Goal: Task Accomplishment & Management: Use online tool/utility

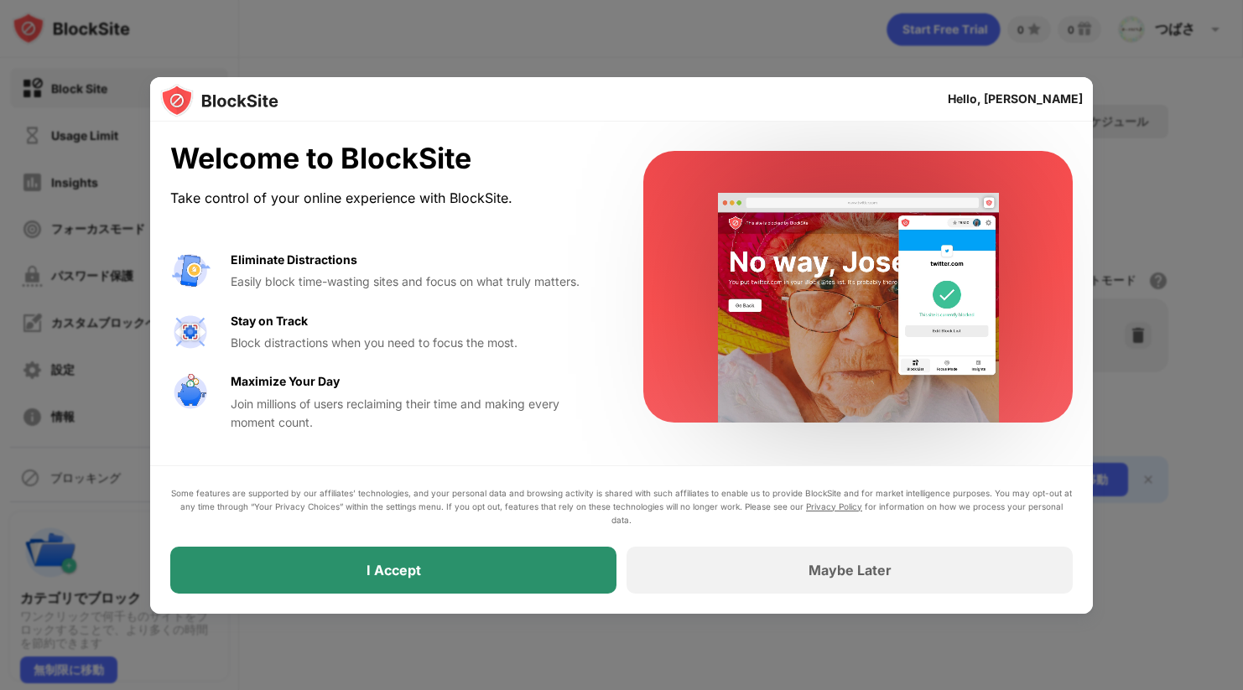
click at [466, 573] on div "I Accept" at bounding box center [393, 570] width 446 height 47
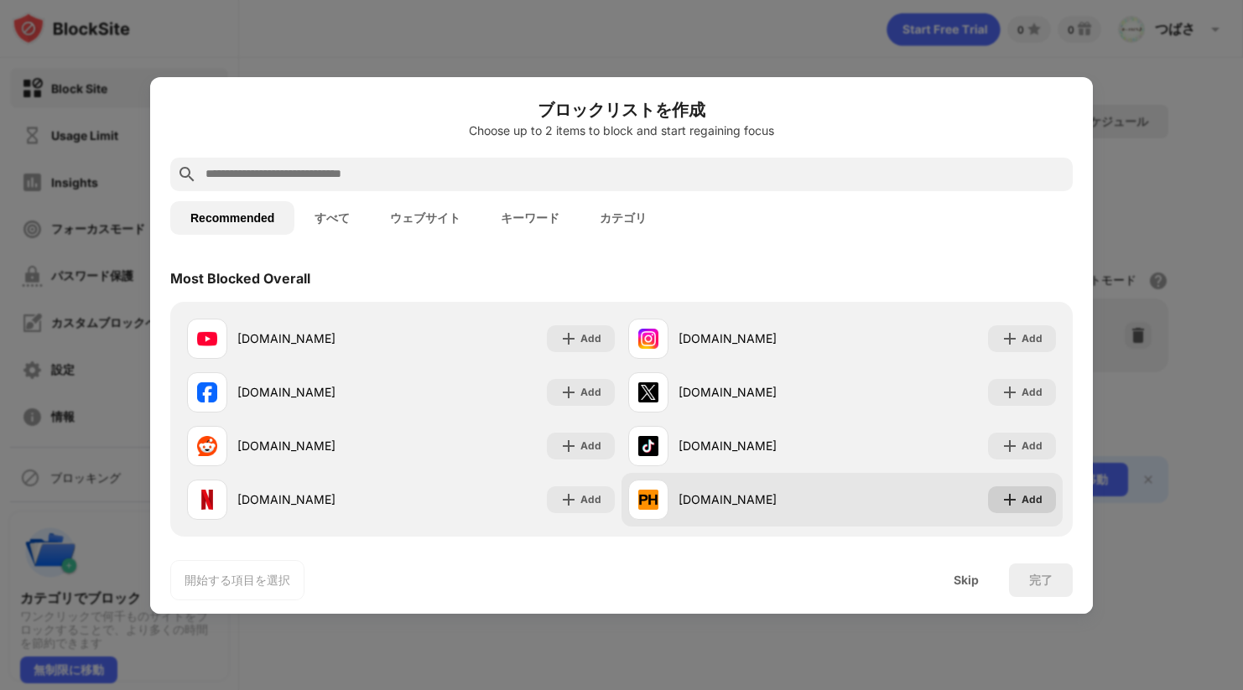
click at [1002, 502] on img at bounding box center [1010, 500] width 17 height 17
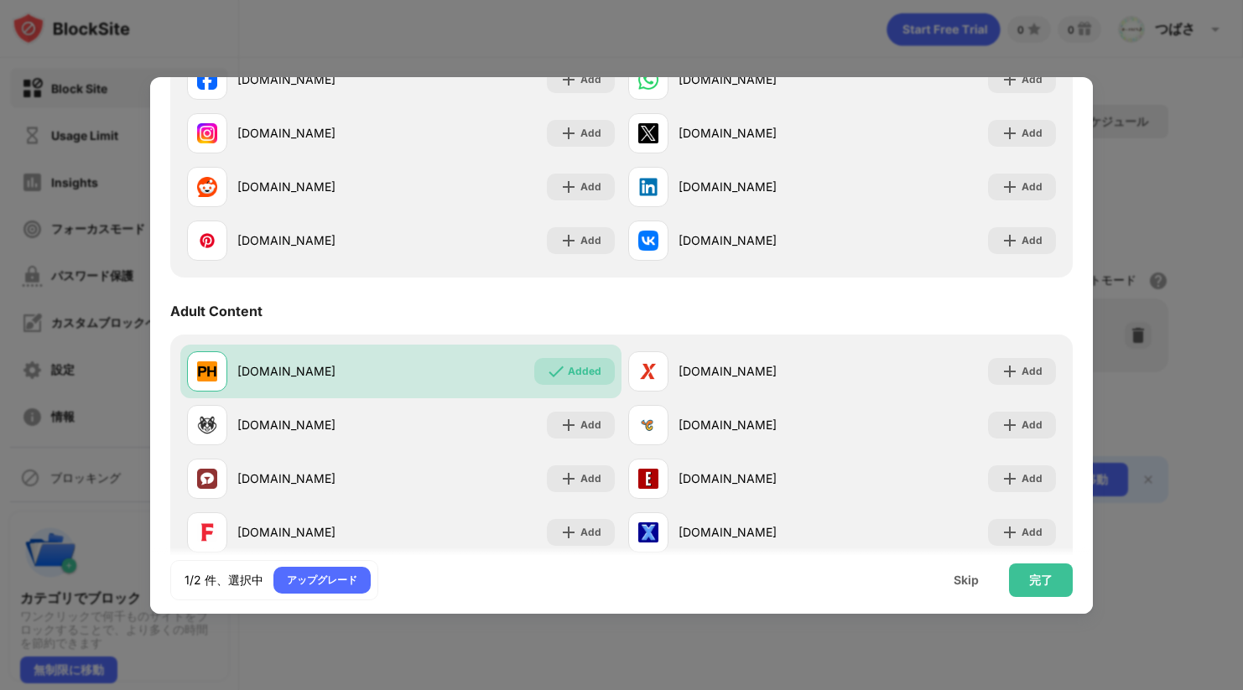
scroll to position [587, 0]
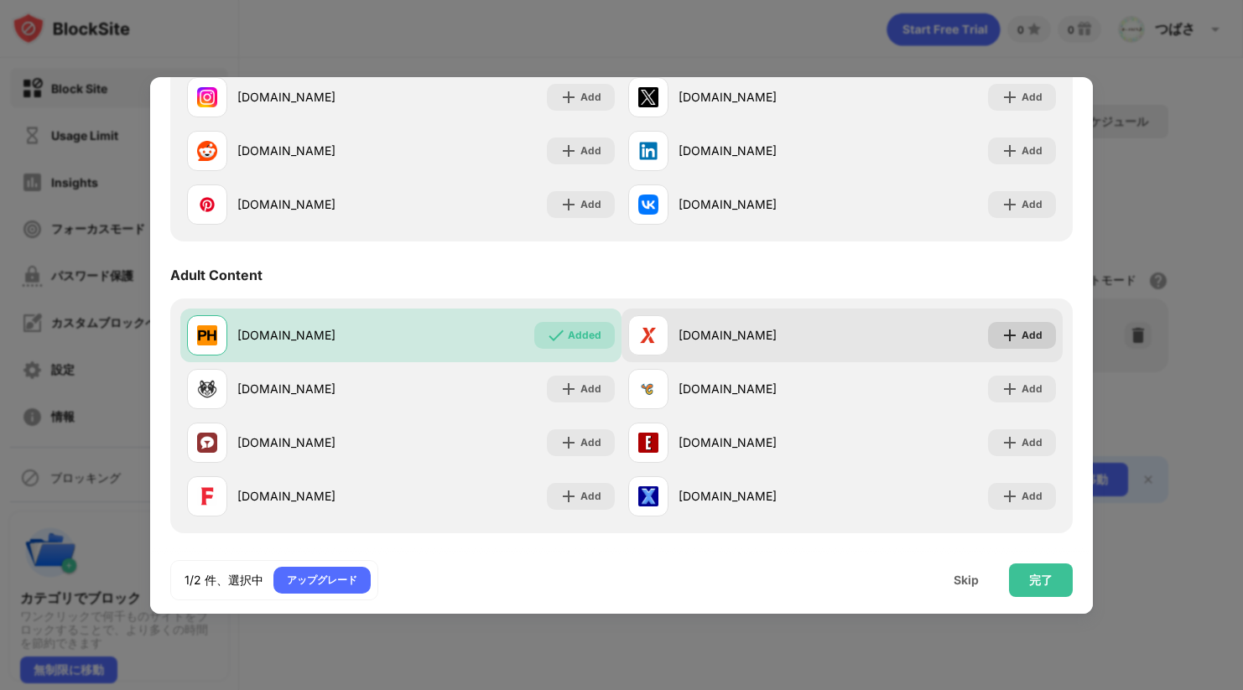
click at [1007, 337] on div "Add" at bounding box center [1022, 335] width 68 height 27
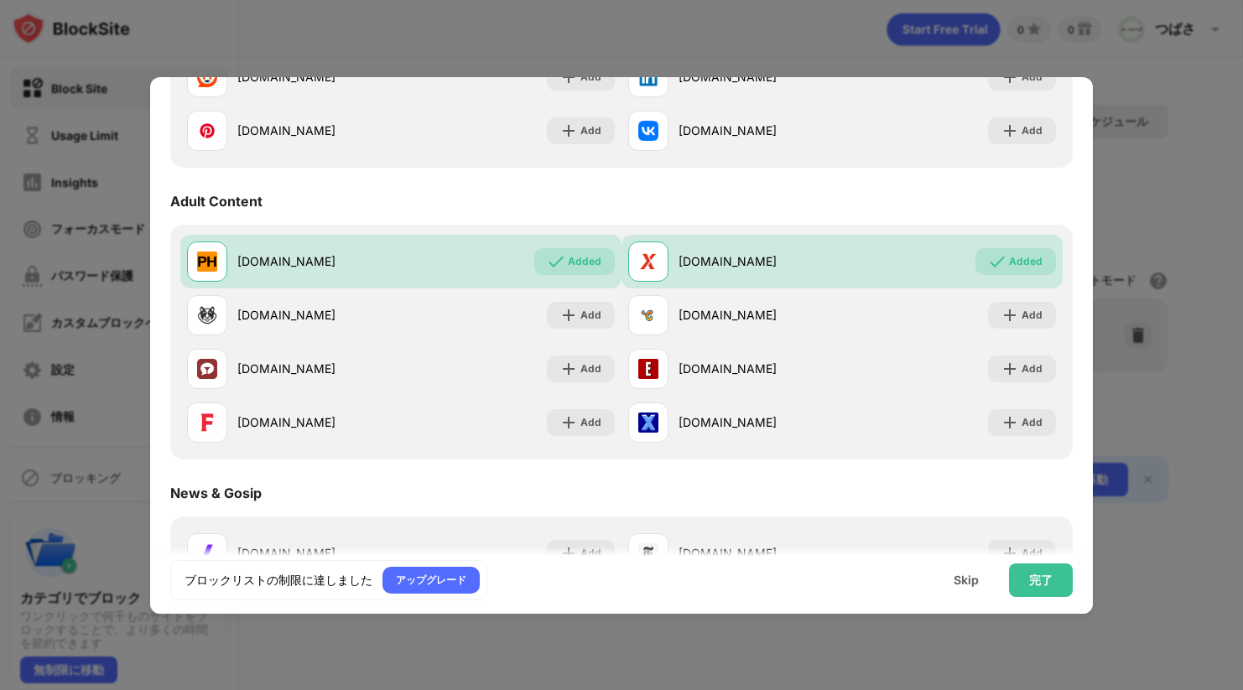
scroll to position [671, 0]
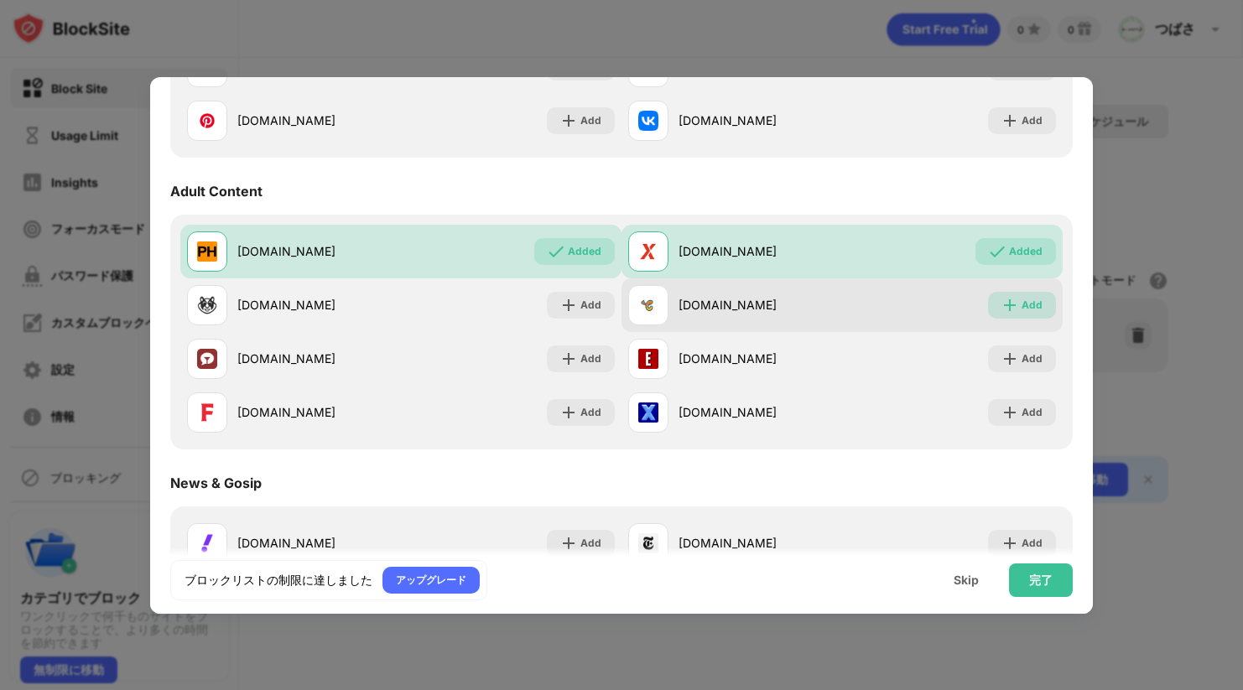
click at [1008, 307] on div "Add" at bounding box center [1022, 305] width 68 height 27
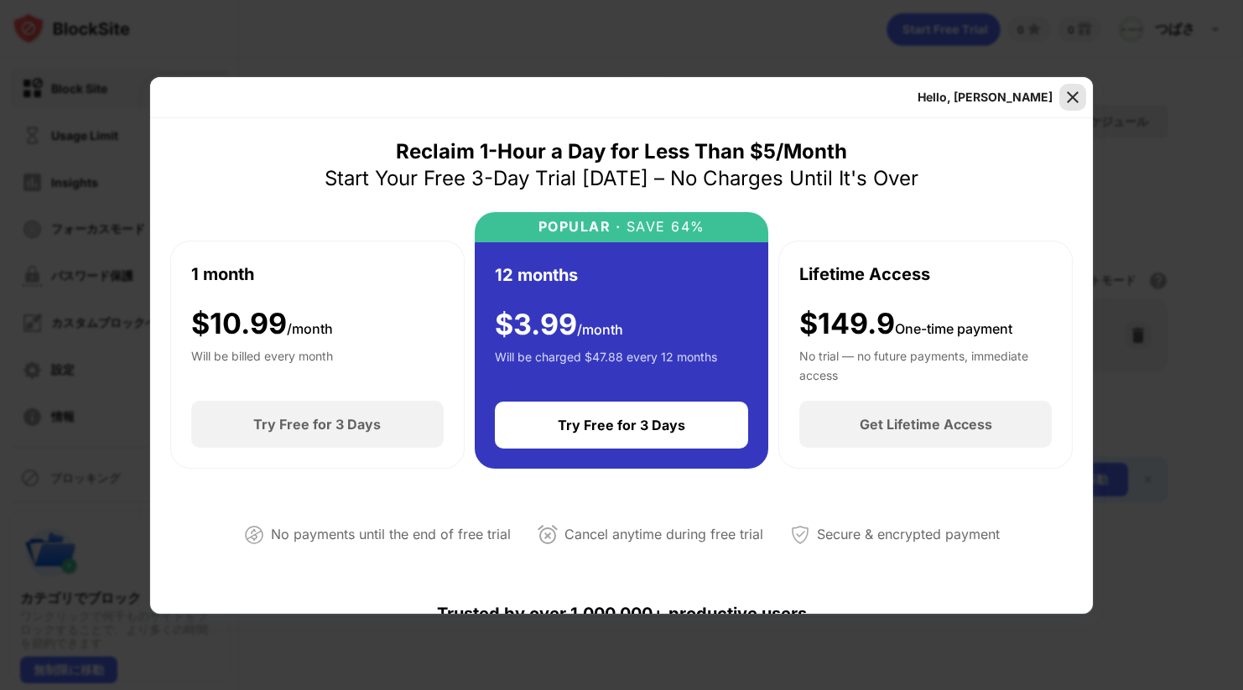
click at [1071, 99] on img at bounding box center [1072, 97] width 17 height 17
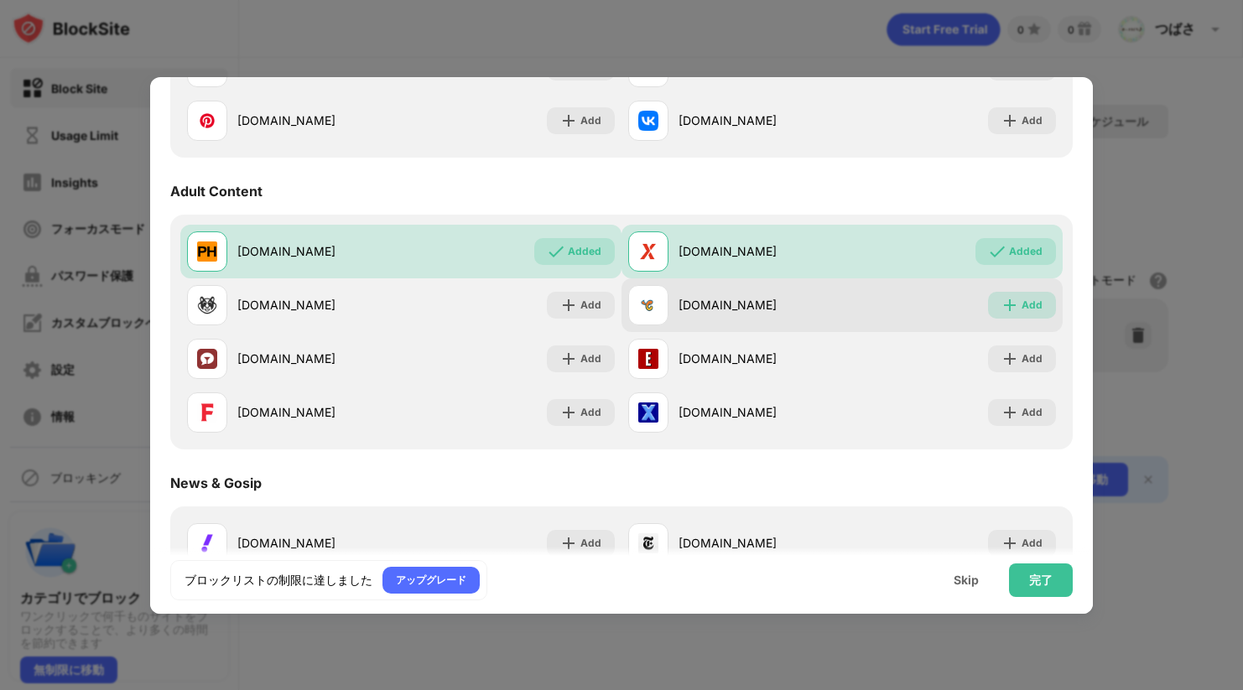
click at [1027, 305] on div "Add" at bounding box center [1032, 305] width 21 height 17
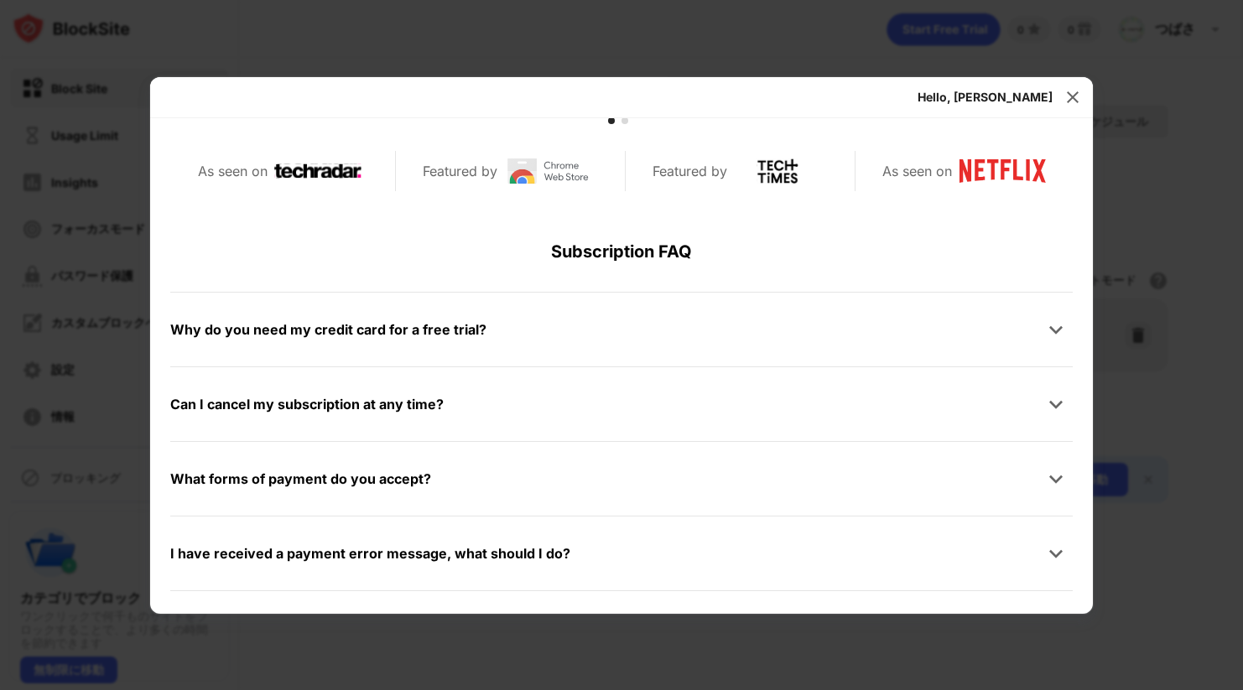
scroll to position [755, 0]
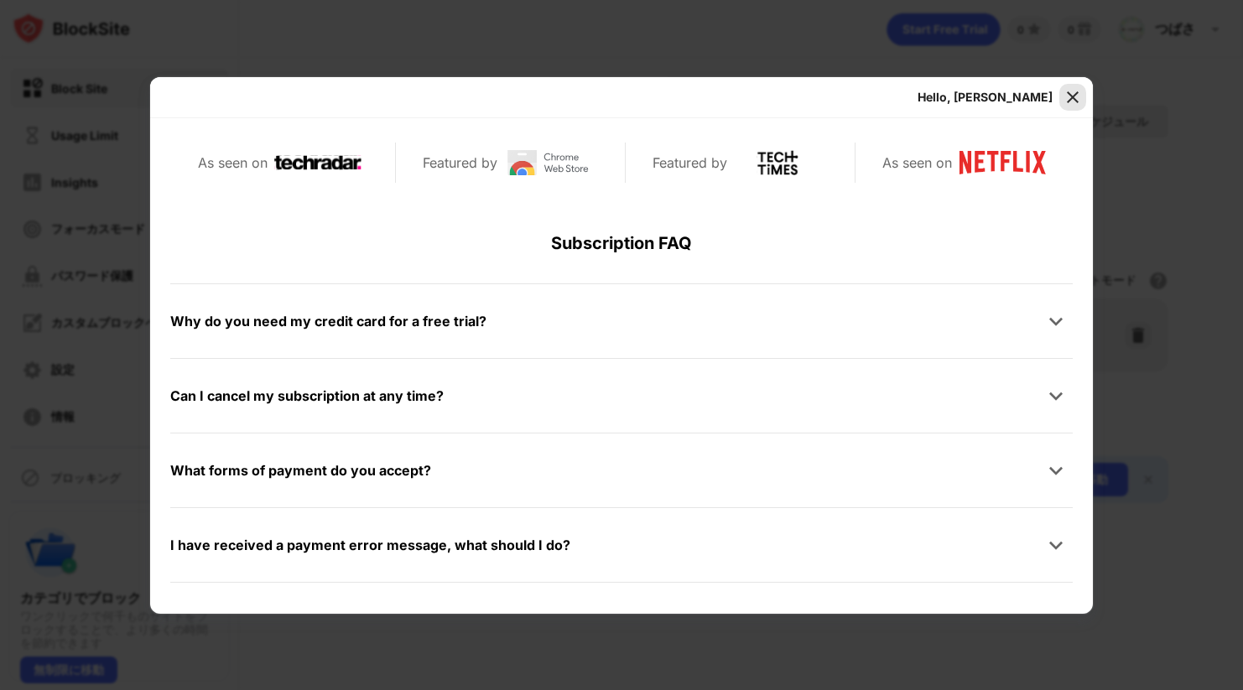
click at [1074, 107] on div at bounding box center [1072, 97] width 27 height 27
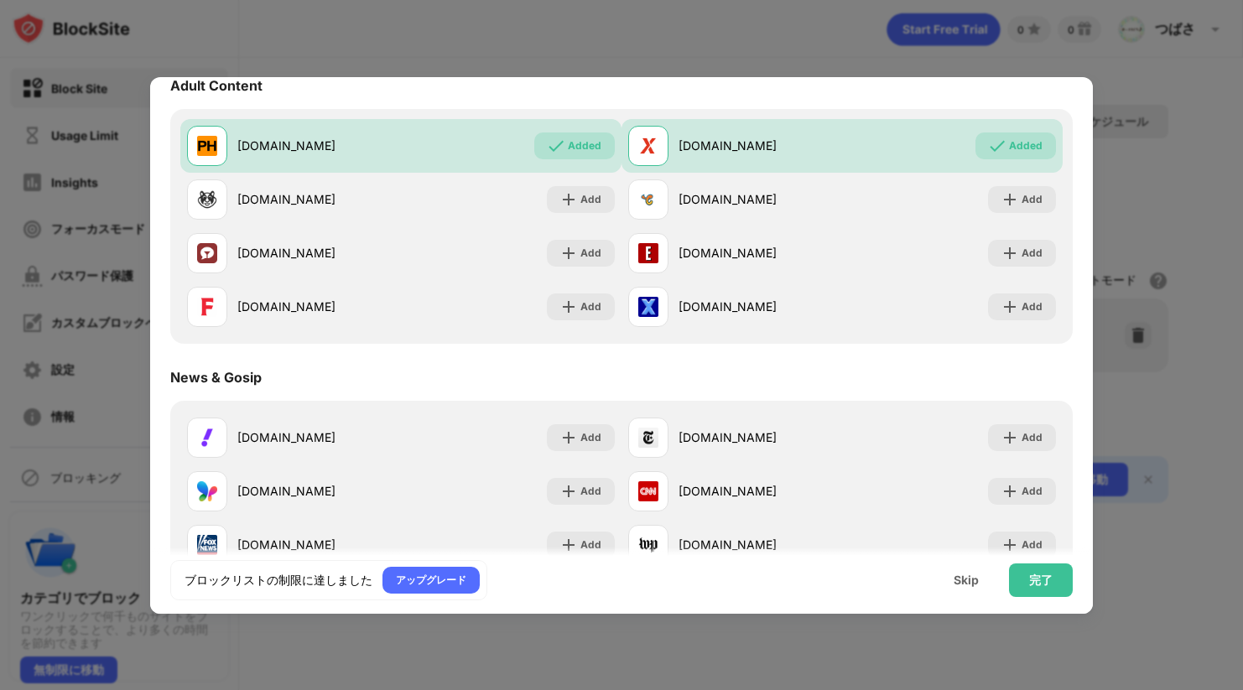
scroll to position [752, 0]
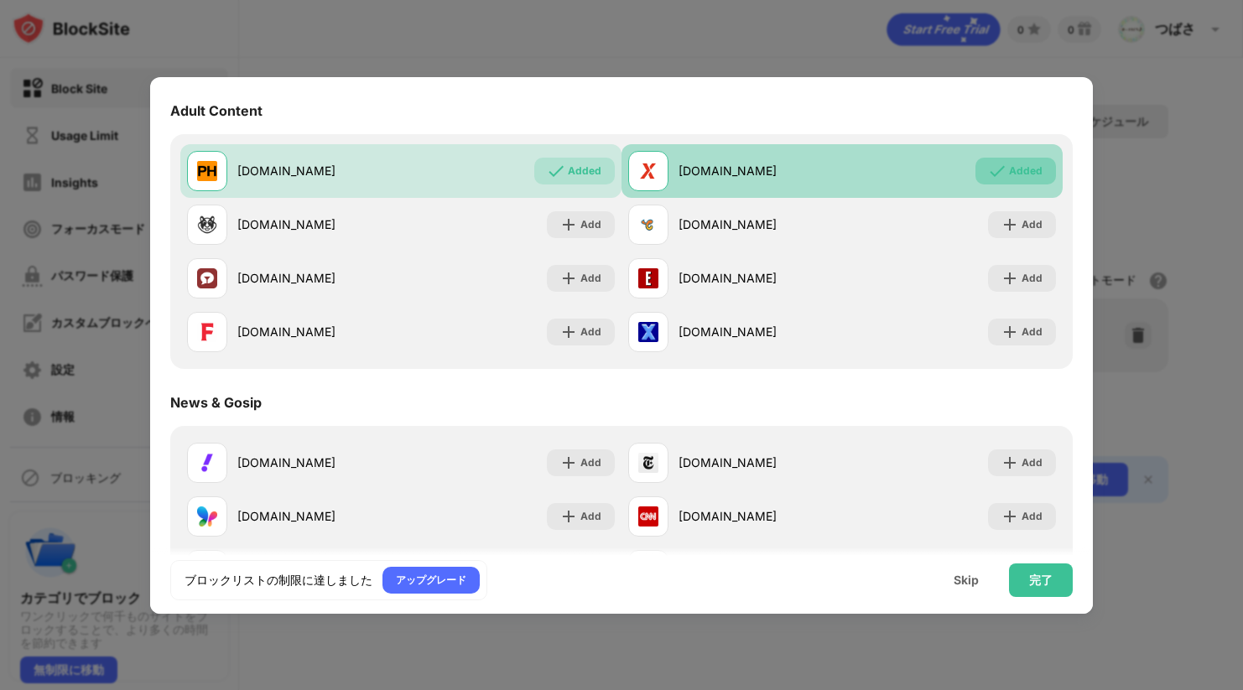
click at [1009, 178] on div "Added" at bounding box center [1026, 171] width 34 height 17
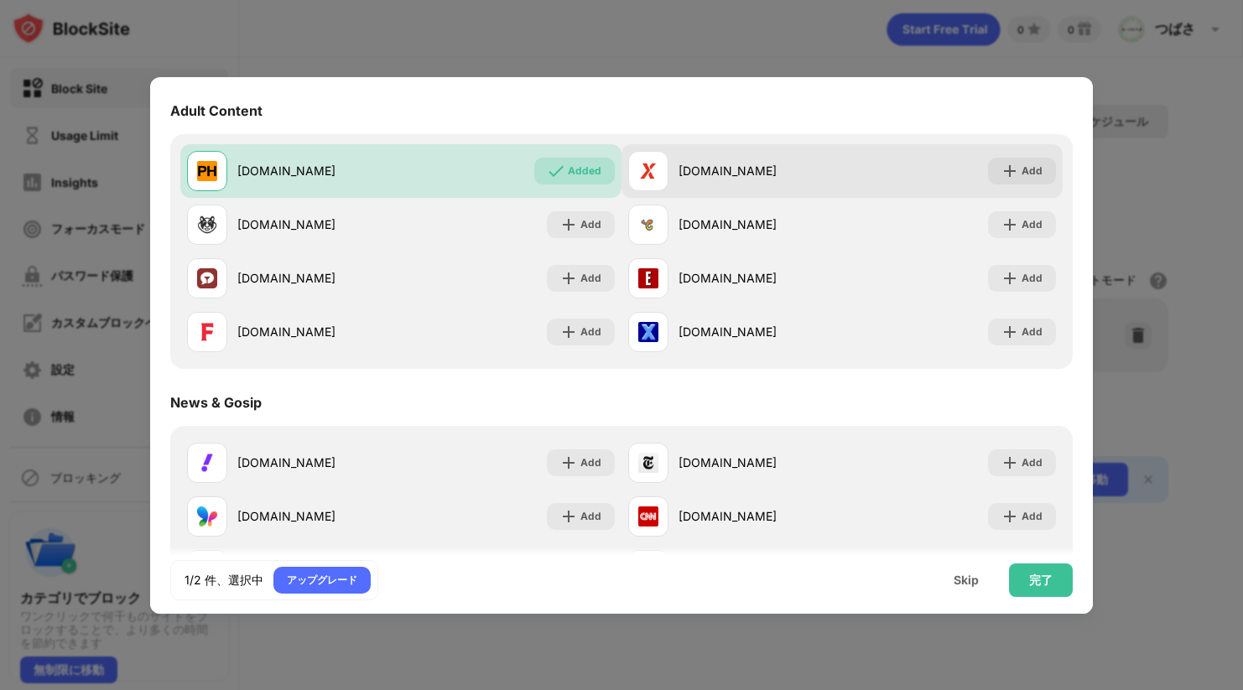
click at [1002, 178] on img at bounding box center [1010, 171] width 17 height 17
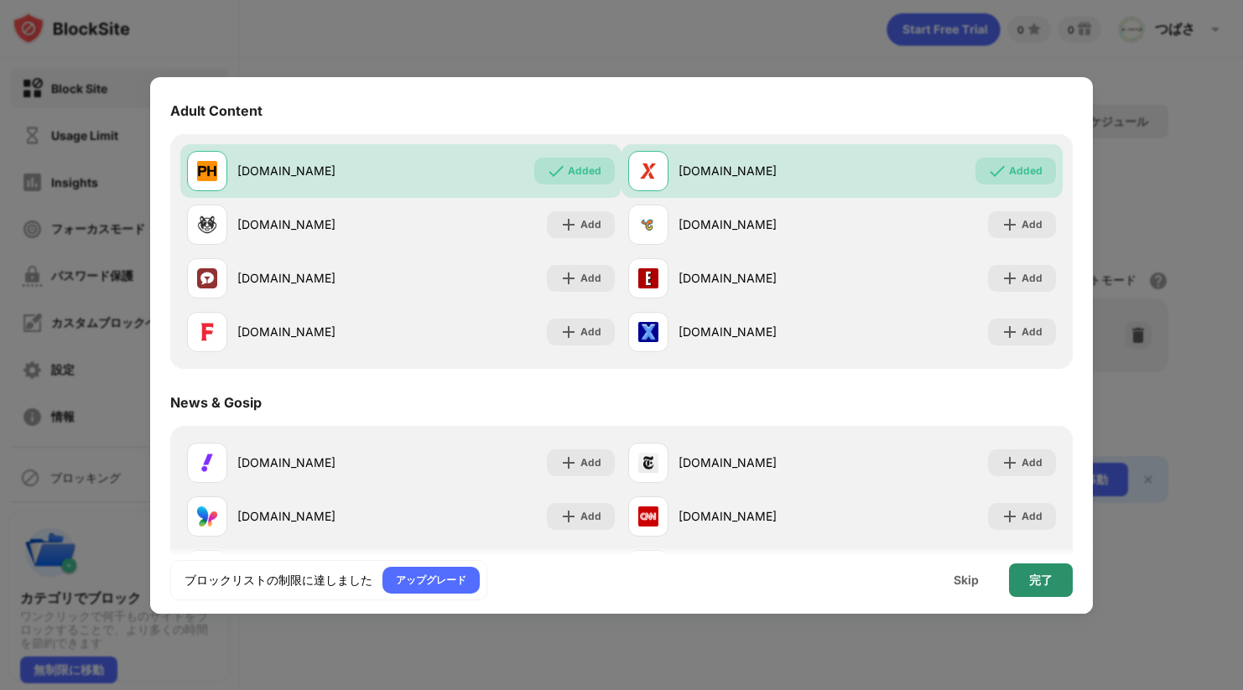
click at [1053, 585] on div "完了" at bounding box center [1041, 581] width 64 height 34
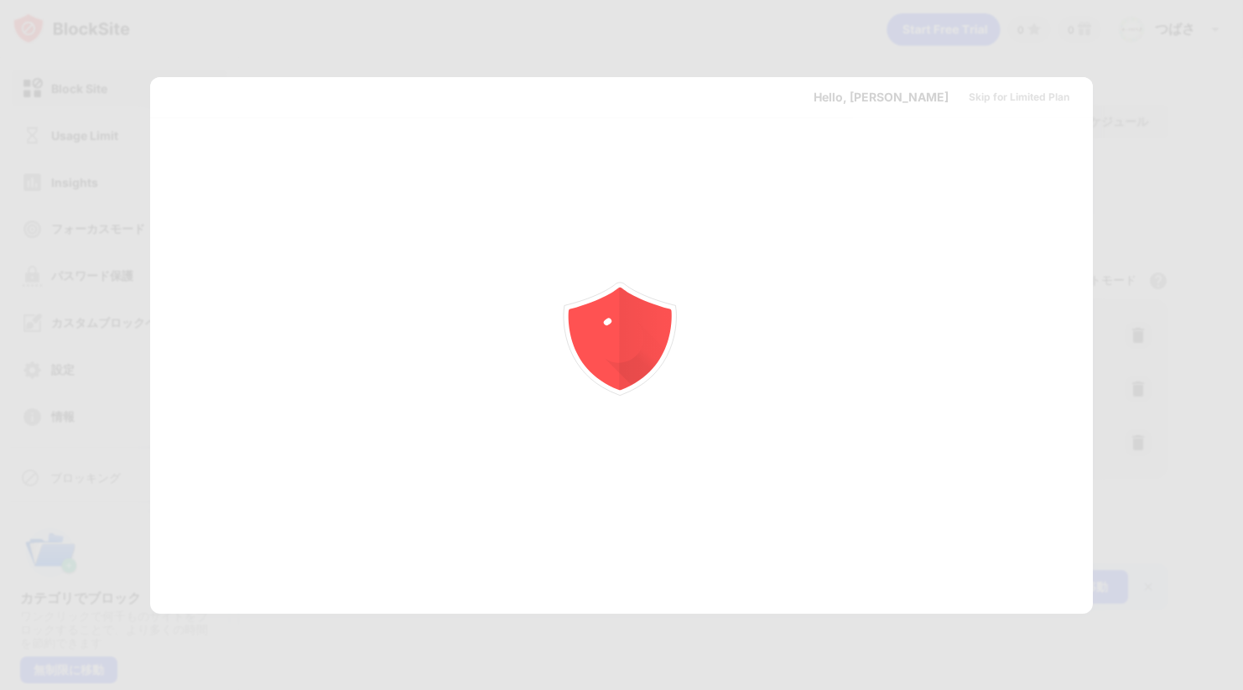
scroll to position [0, 0]
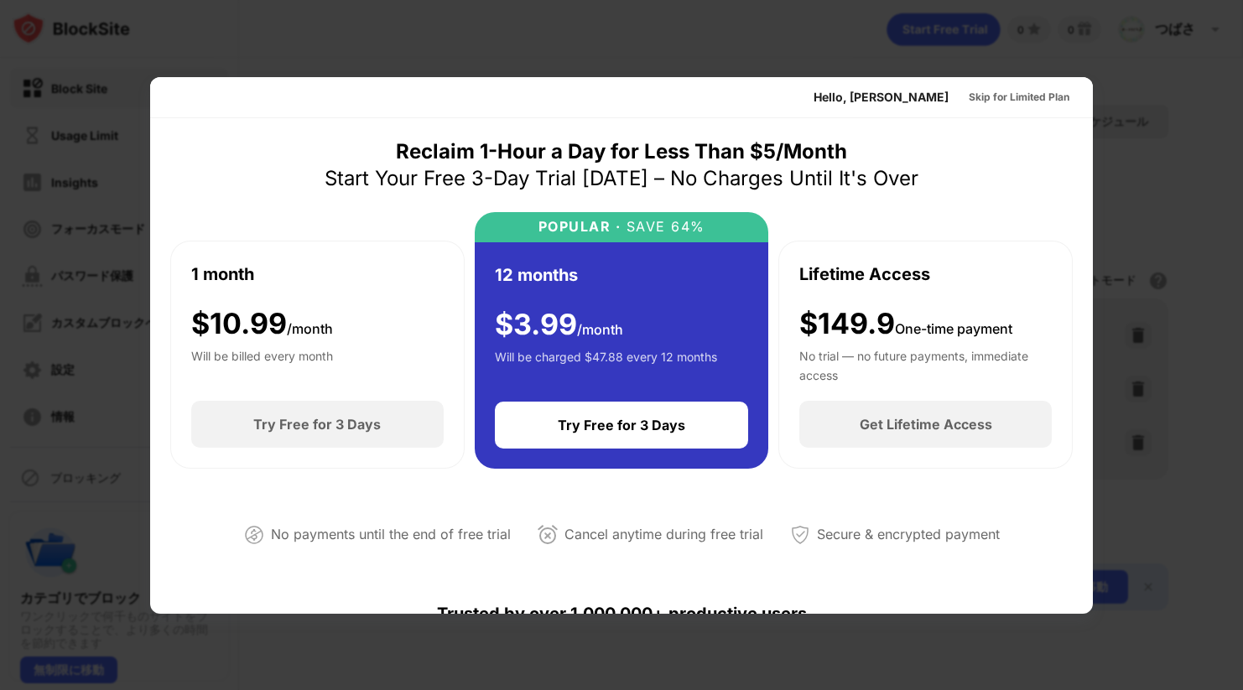
click at [632, 39] on div at bounding box center [621, 345] width 1243 height 690
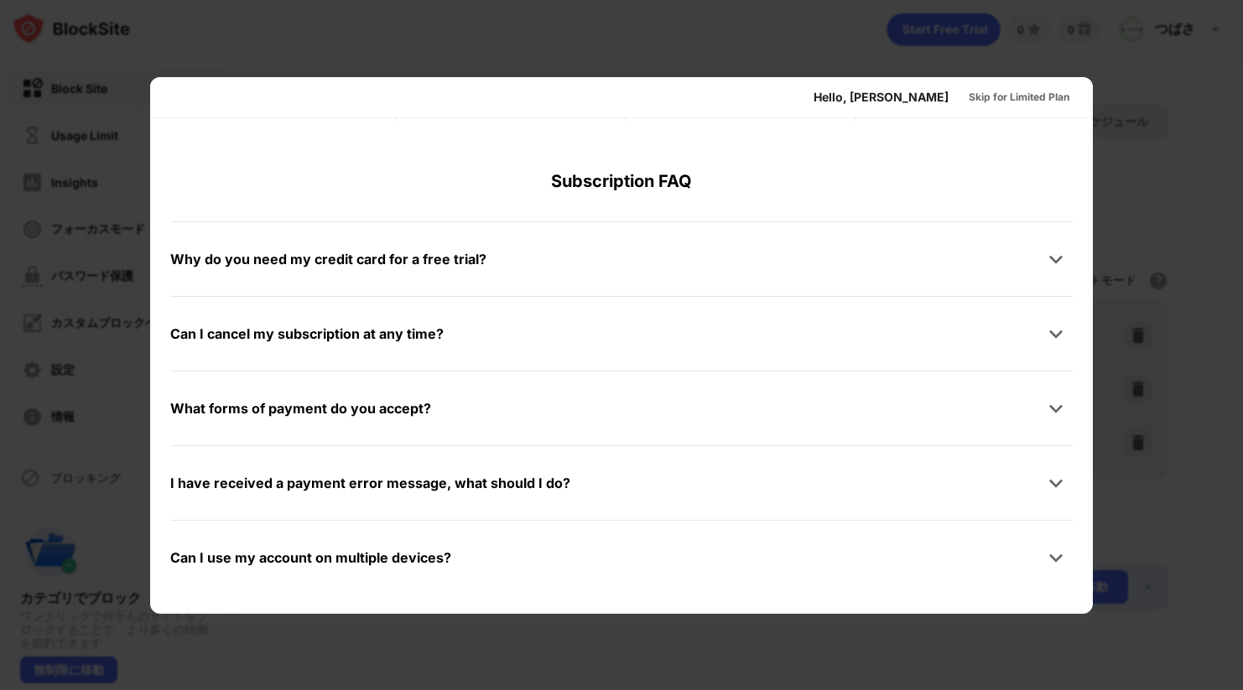
scroll to position [818, 0]
click at [637, 45] on div at bounding box center [621, 345] width 1243 height 690
